Goal: Entertainment & Leisure: Consume media (video, audio)

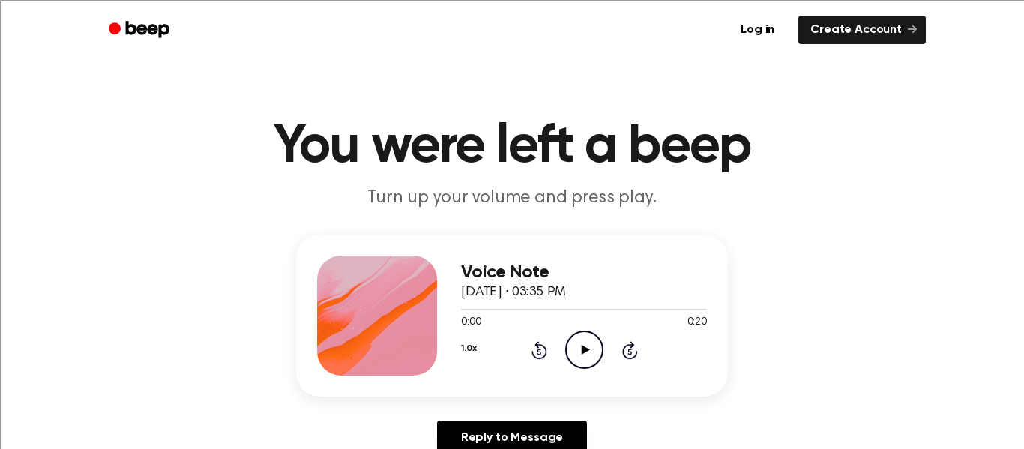
click at [579, 352] on icon "Play Audio" at bounding box center [584, 350] width 38 height 38
click at [587, 361] on icon "Play Audio" at bounding box center [584, 350] width 38 height 38
click at [585, 350] on icon at bounding box center [585, 350] width 8 height 10
click at [591, 366] on circle at bounding box center [584, 349] width 37 height 37
click at [581, 342] on icon "Play Audio" at bounding box center [584, 350] width 38 height 38
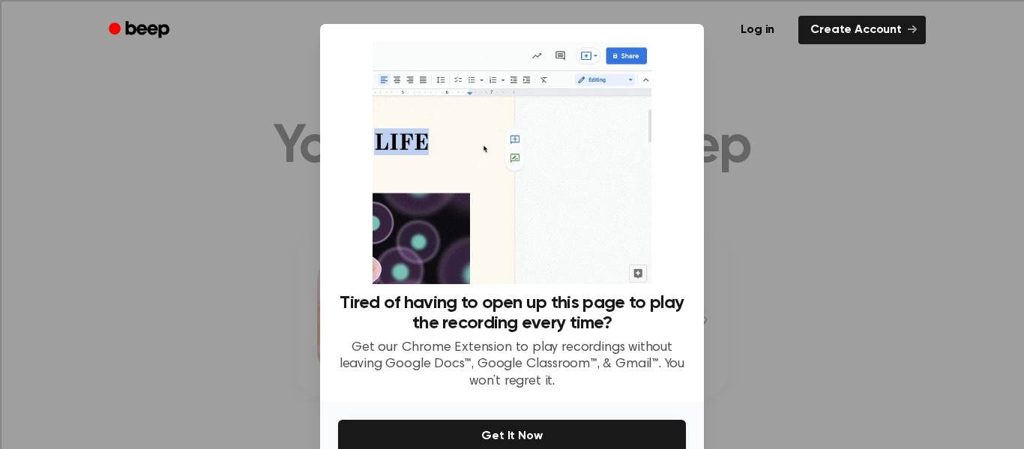
click at [867, 180] on div at bounding box center [512, 224] width 1024 height 449
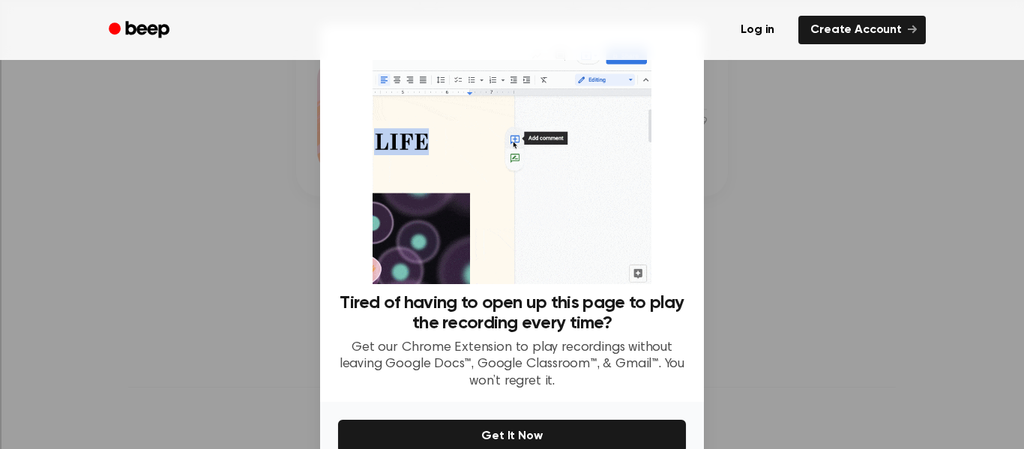
scroll to position [79, 0]
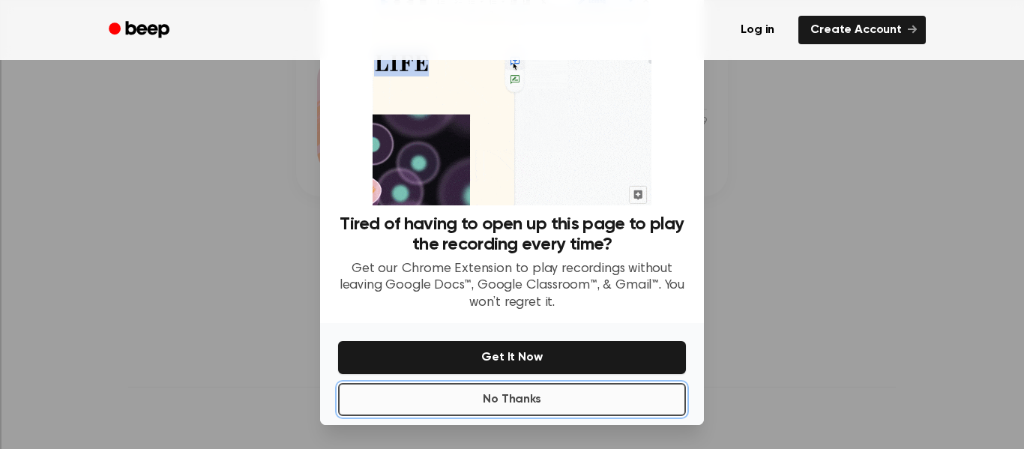
click at [550, 407] on button "No Thanks" at bounding box center [512, 399] width 348 height 33
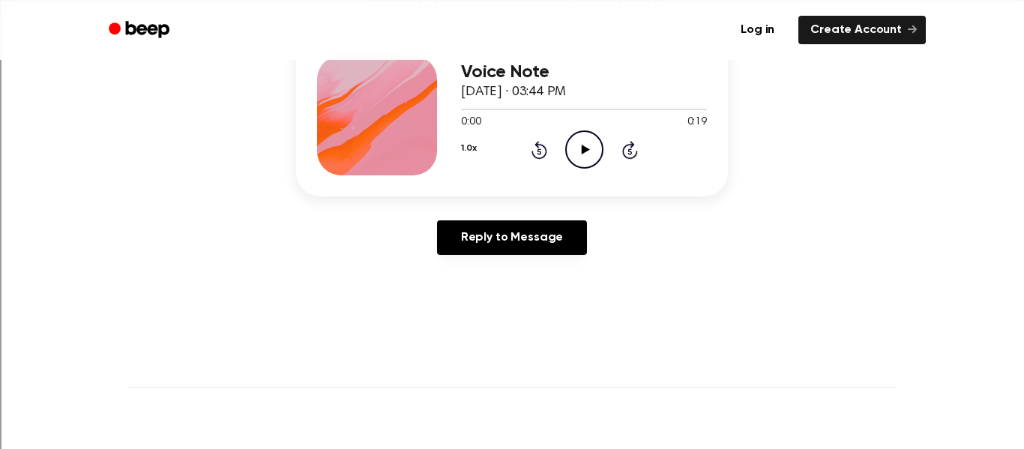
click at [593, 159] on icon "Play Audio" at bounding box center [584, 149] width 38 height 38
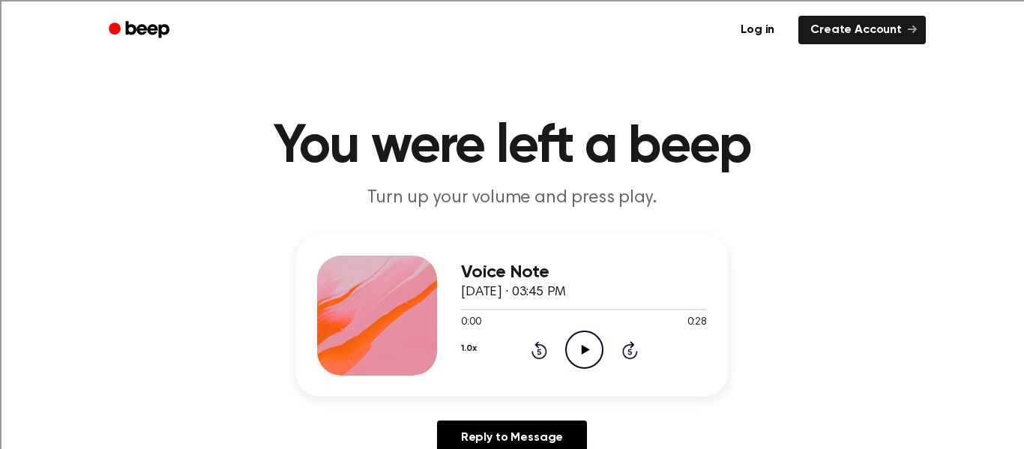
click at [584, 363] on icon "Play Audio" at bounding box center [584, 350] width 38 height 38
